Goal: Navigation & Orientation: Find specific page/section

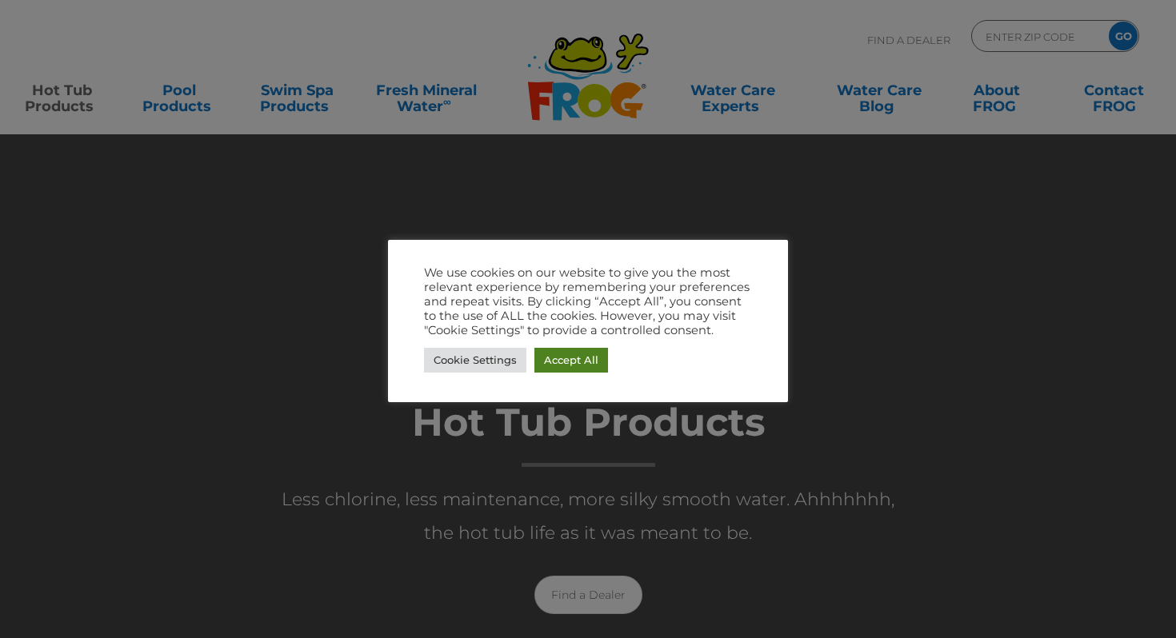
click at [562, 363] on link "Accept All" at bounding box center [571, 360] width 74 height 25
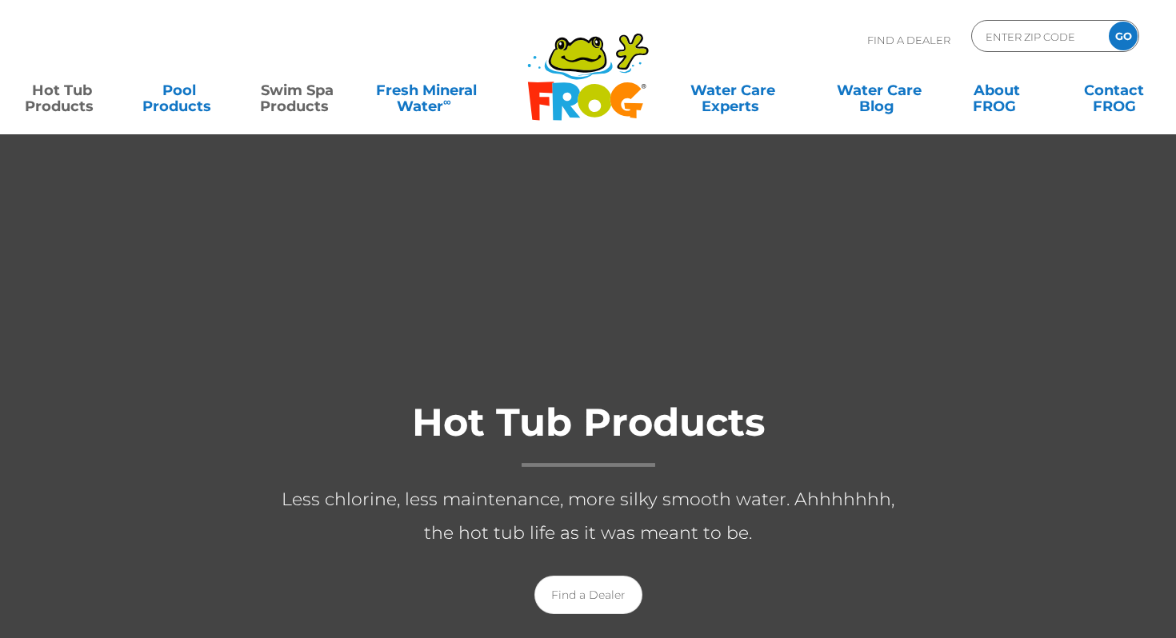
click at [301, 90] on link "Swim Spa Products" at bounding box center [296, 90] width 91 height 32
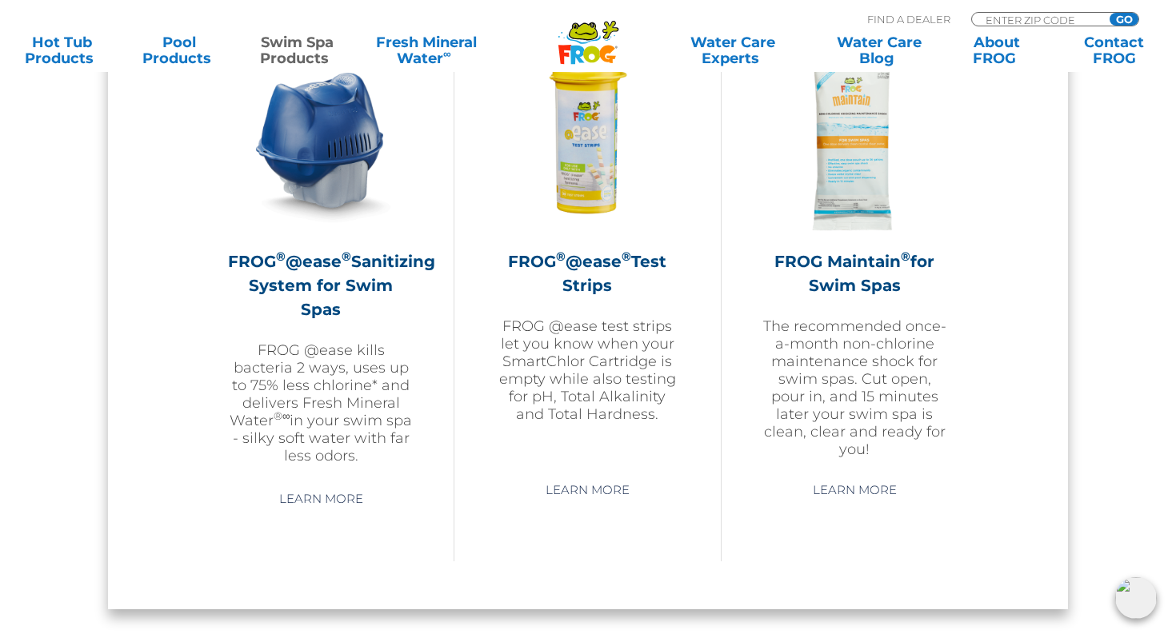
scroll to position [1498, 0]
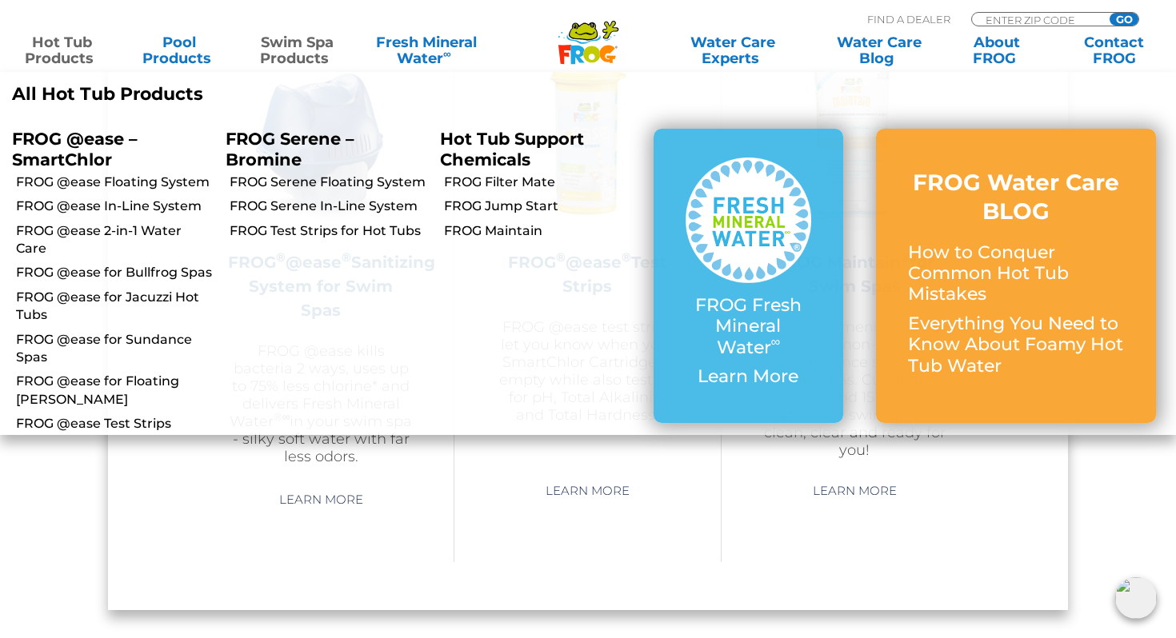
click at [62, 49] on link "Hot Tub Products" at bounding box center [61, 50] width 91 height 32
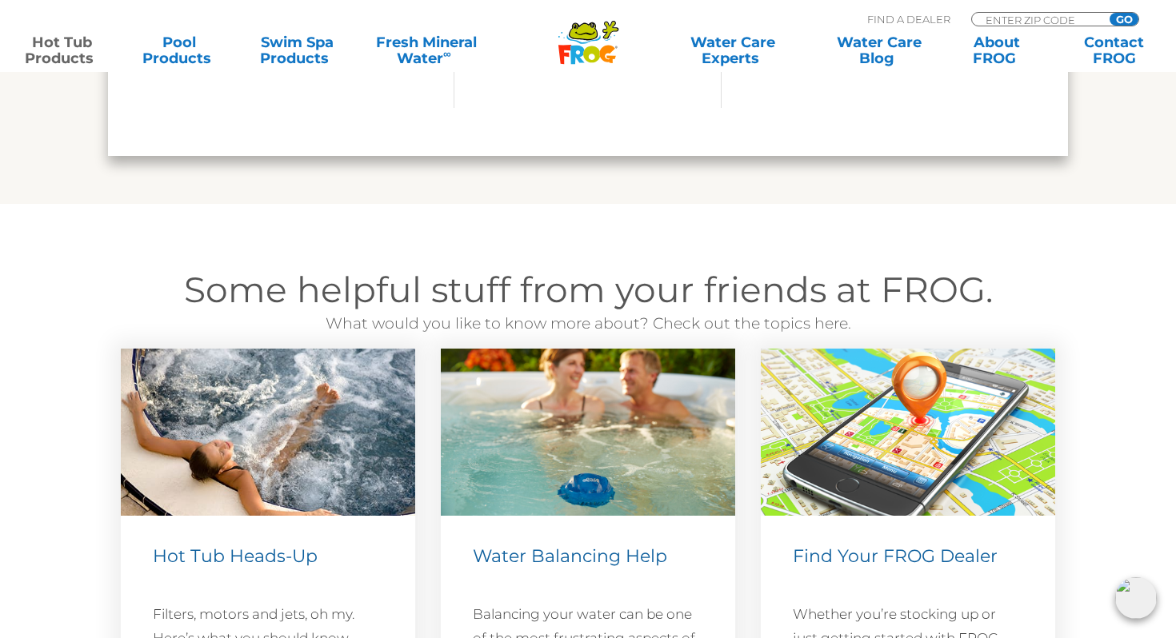
scroll to position [4411, 0]
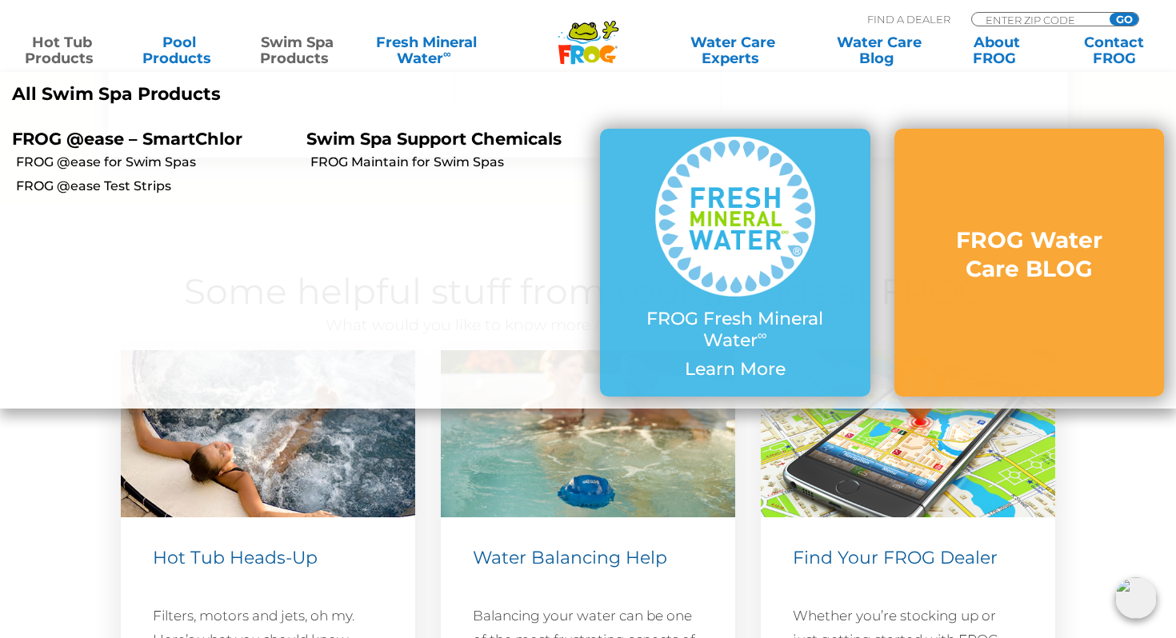
click at [293, 43] on link "Swim Spa Products" at bounding box center [296, 50] width 91 height 32
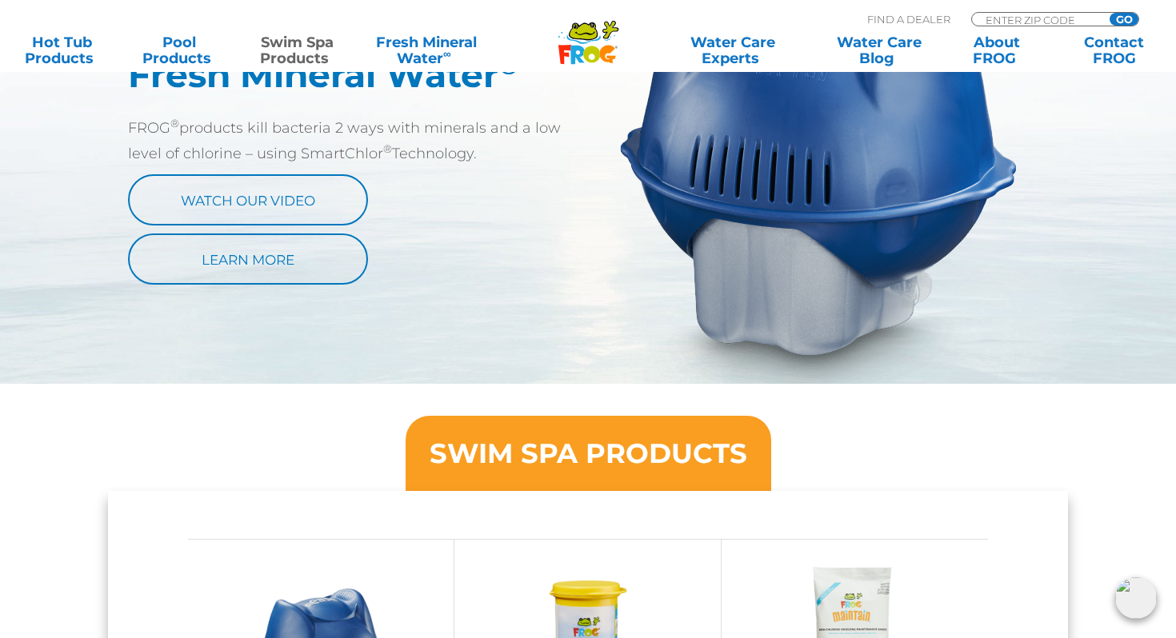
scroll to position [834, 0]
